Goal: Browse casually: Explore the website without a specific task or goal

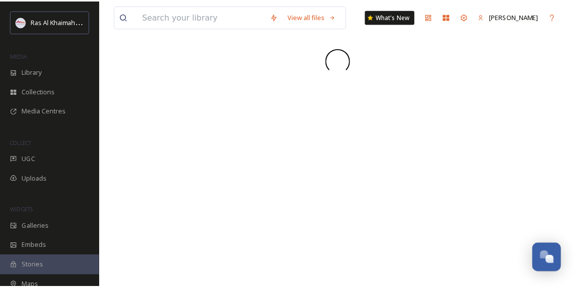
scroll to position [318, 0]
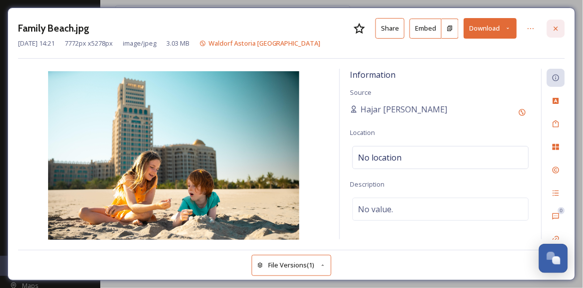
click at [559, 29] on icon at bounding box center [555, 29] width 8 height 8
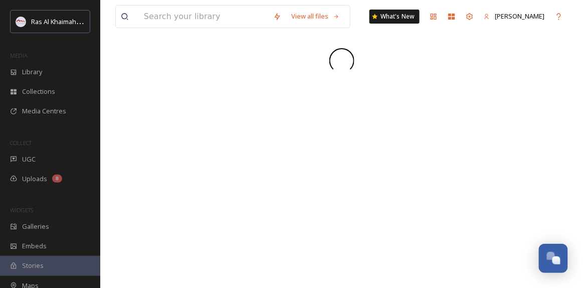
scroll to position [318, 0]
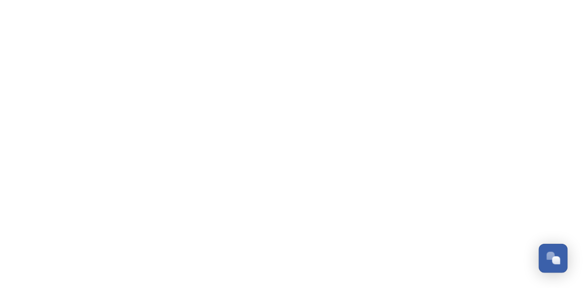
scroll to position [318, 0]
